Goal: Manage account settings

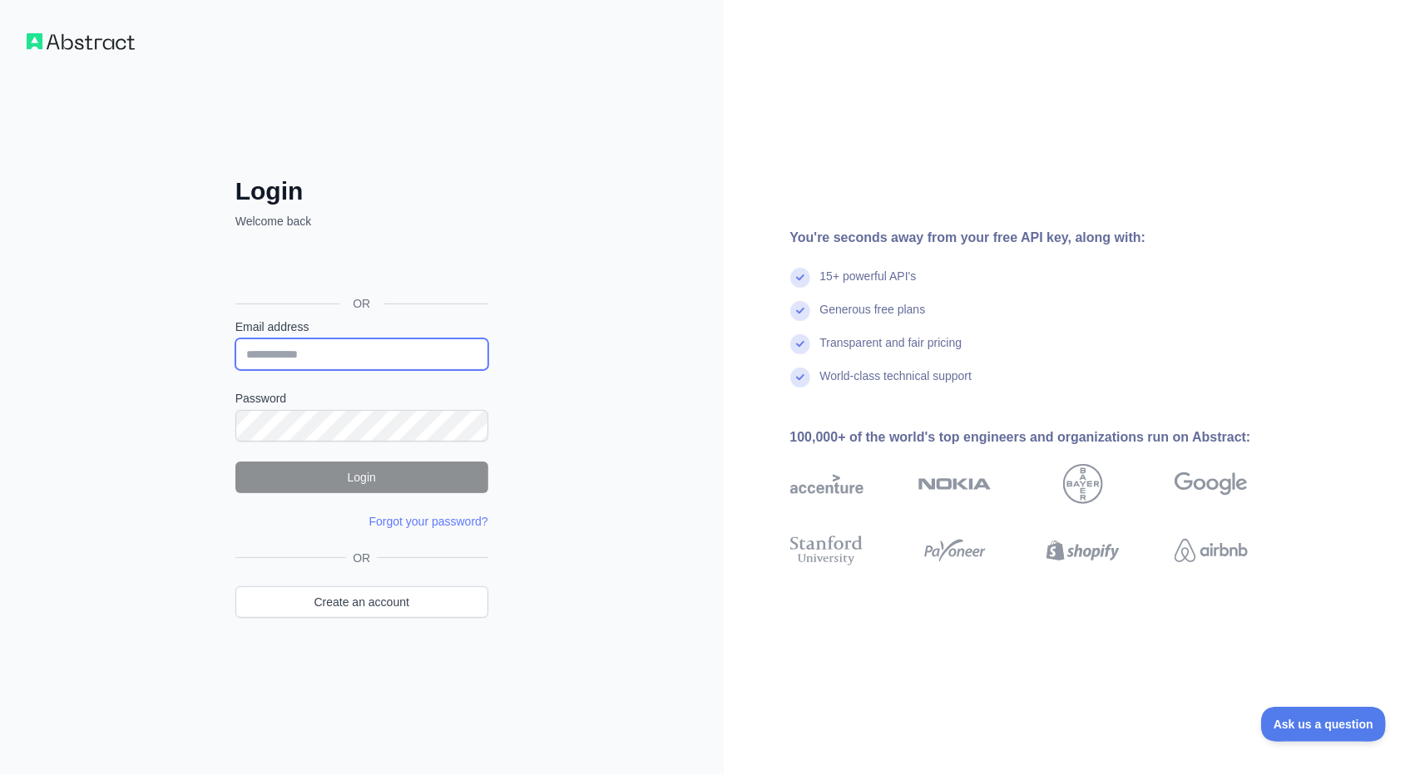
type input "**********"
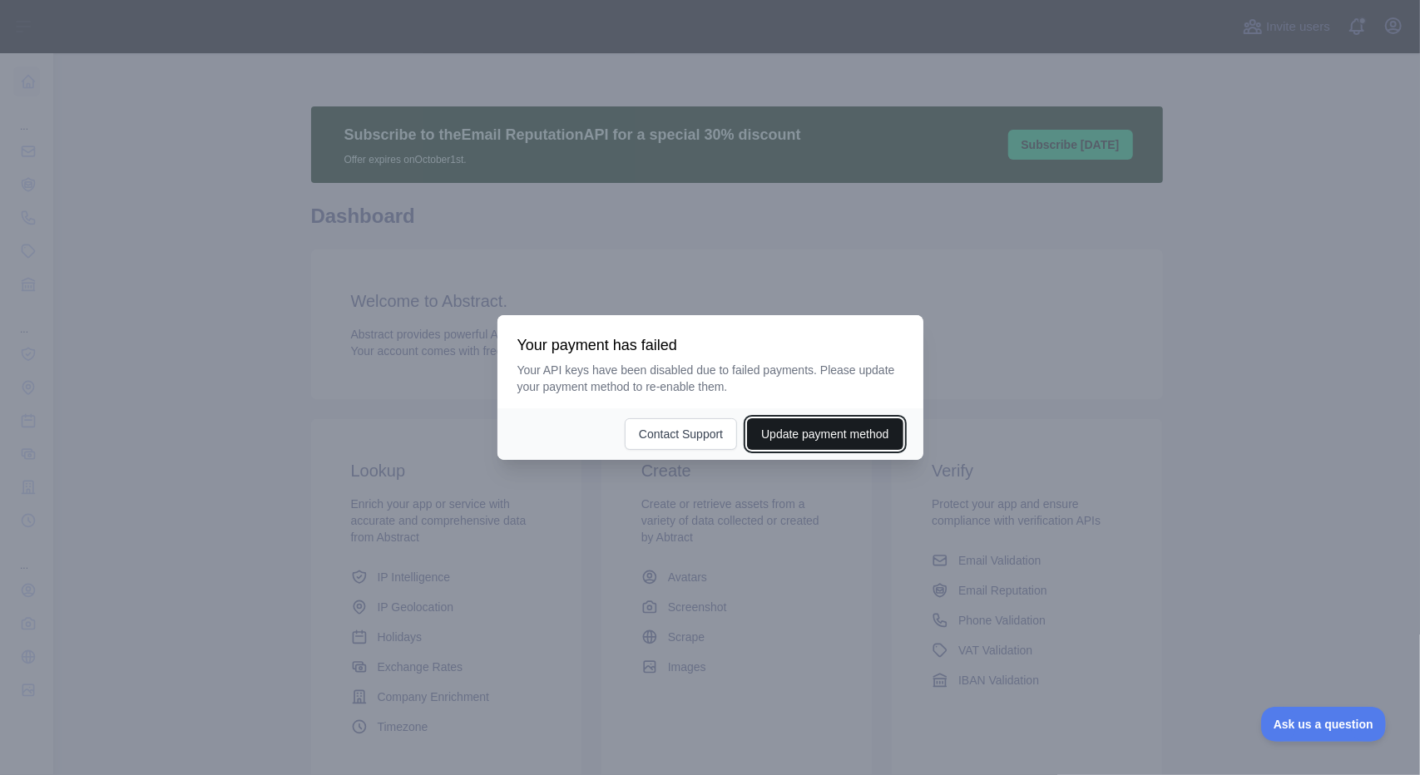
click at [832, 431] on button "Update payment method" at bounding box center [825, 434] width 156 height 32
